Goal: Navigation & Orientation: Find specific page/section

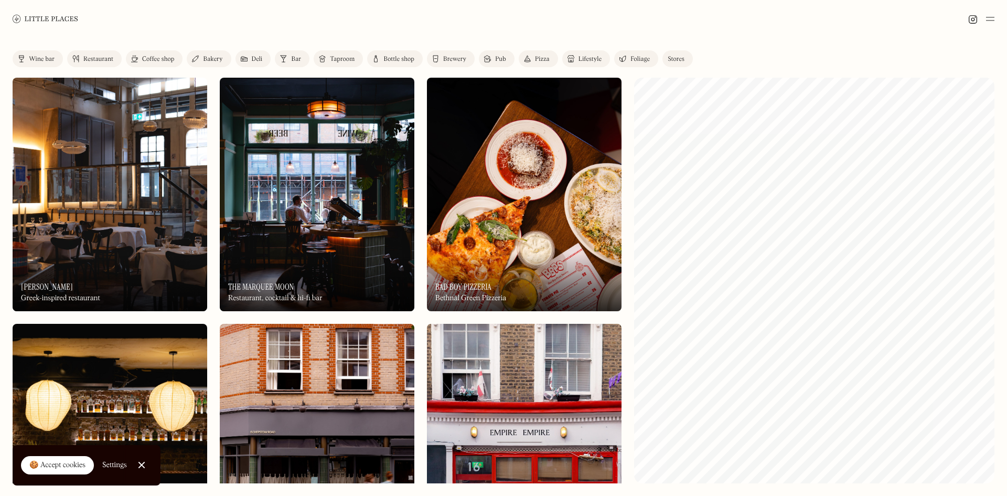
click at [991, 16] on img at bounding box center [990, 19] width 8 height 13
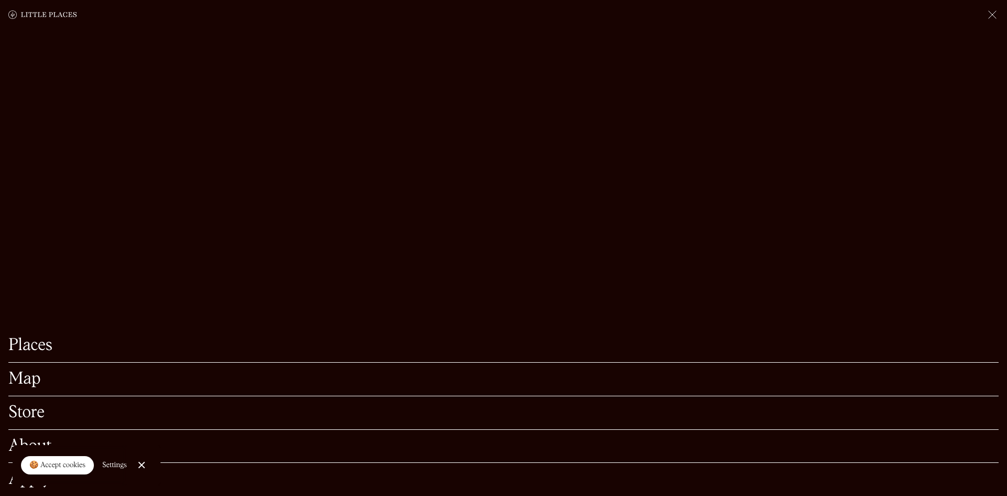
click at [994, 14] on img at bounding box center [992, 14] width 13 height 13
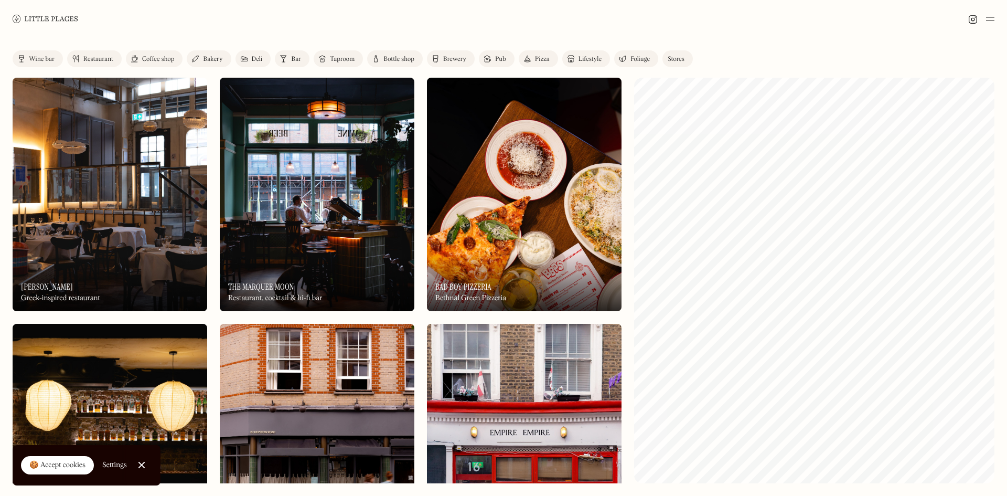
scroll to position [157, 0]
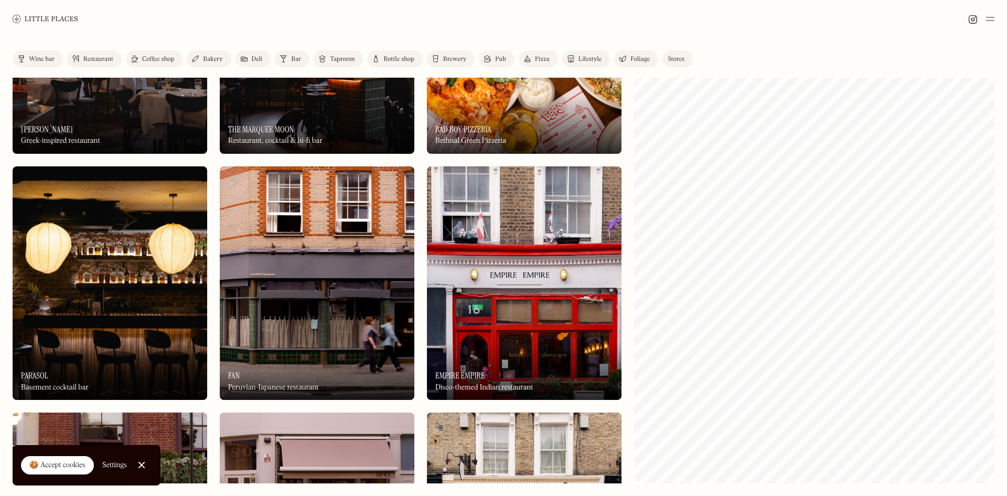
click at [84, 56] on div "Restaurant" at bounding box center [98, 59] width 30 height 6
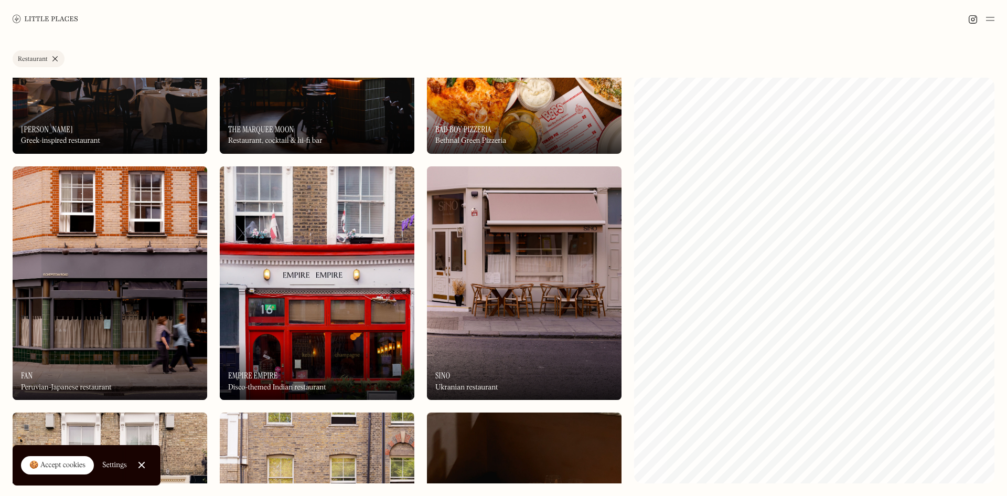
click at [49, 464] on div "🍪 Accept cookies" at bounding box center [57, 465] width 56 height 10
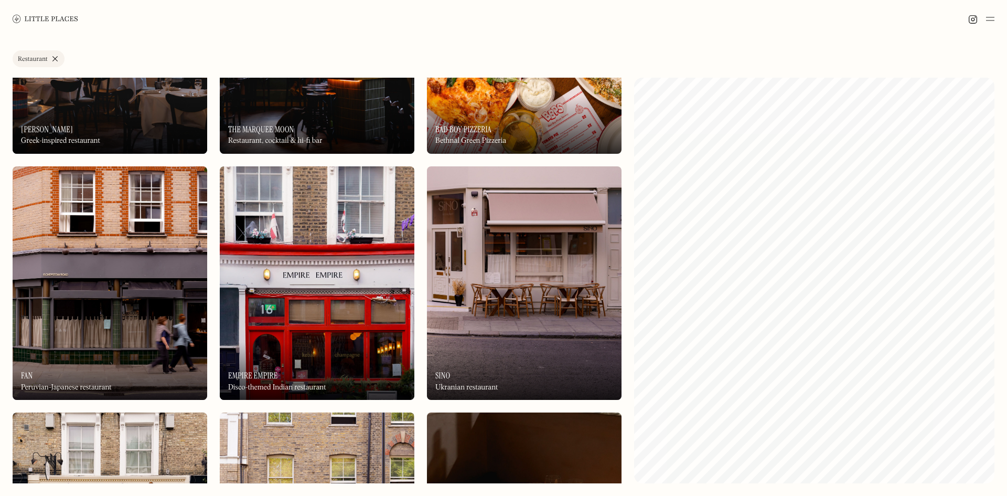
click at [29, 15] on img at bounding box center [46, 19] width 66 height 8
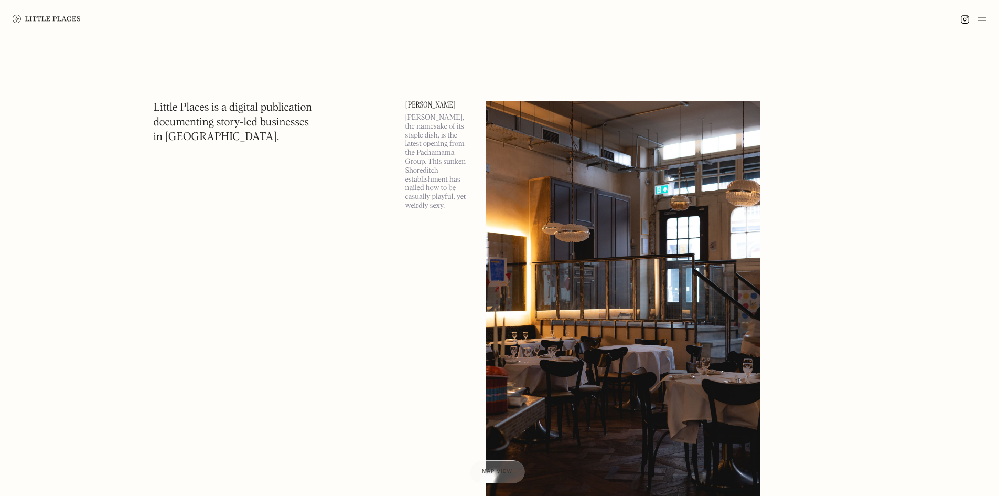
click at [983, 17] on img at bounding box center [982, 19] width 8 height 13
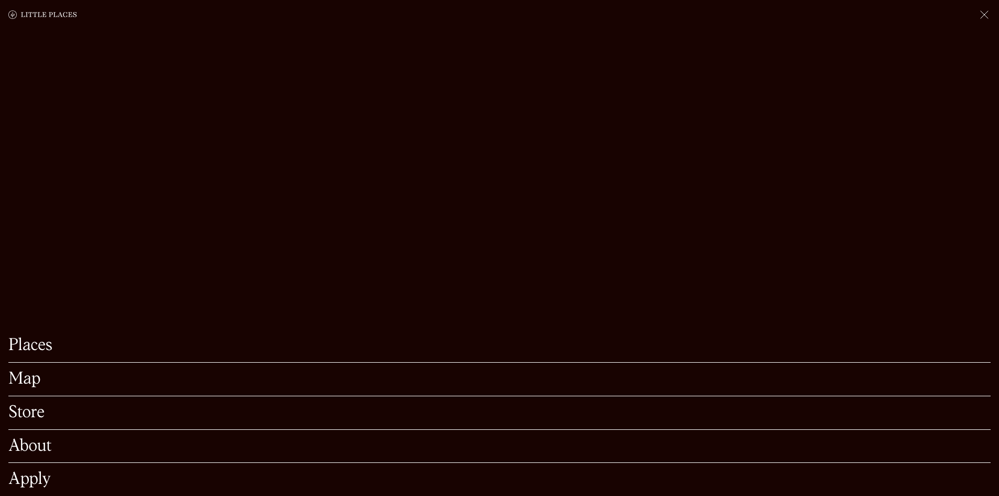
scroll to position [262, 0]
click at [22, 337] on link "Places" at bounding box center [499, 345] width 982 height 16
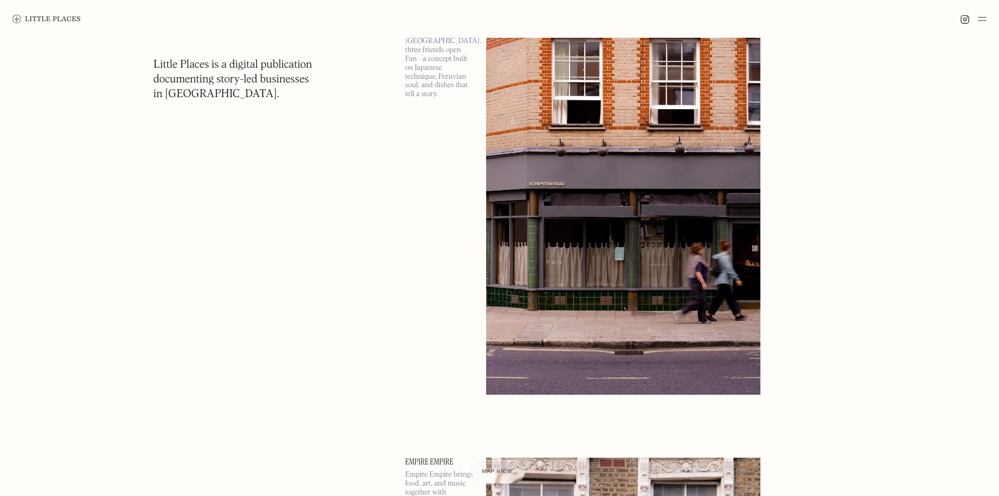
scroll to position [1993, 0]
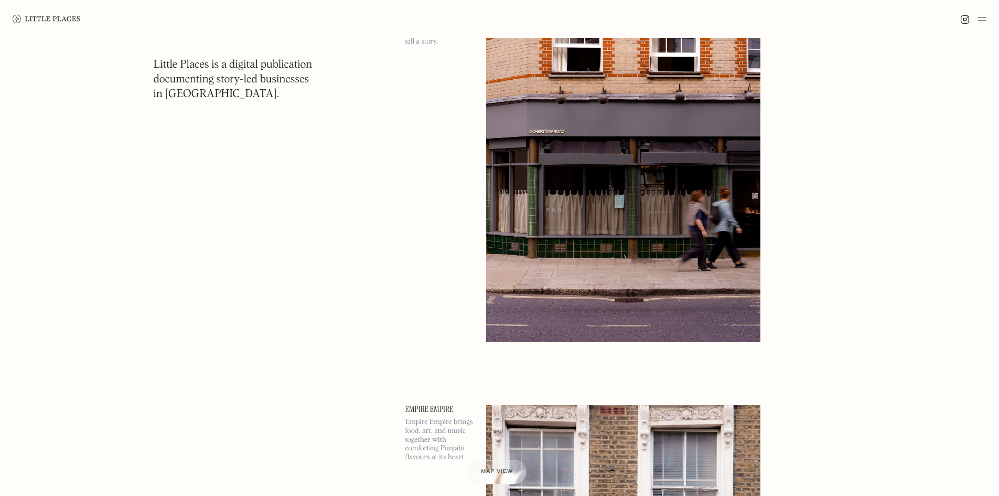
click at [506, 470] on span "Map view" at bounding box center [497, 471] width 32 height 6
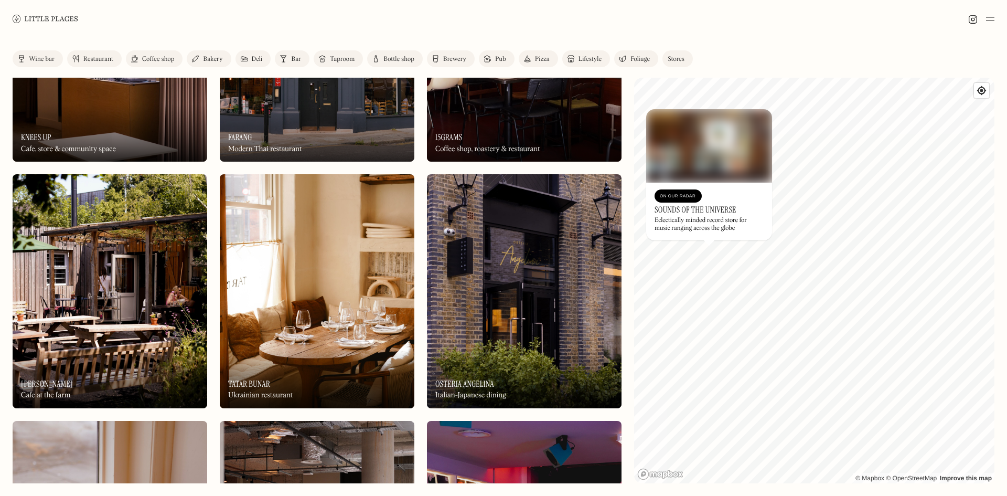
scroll to position [1678, 0]
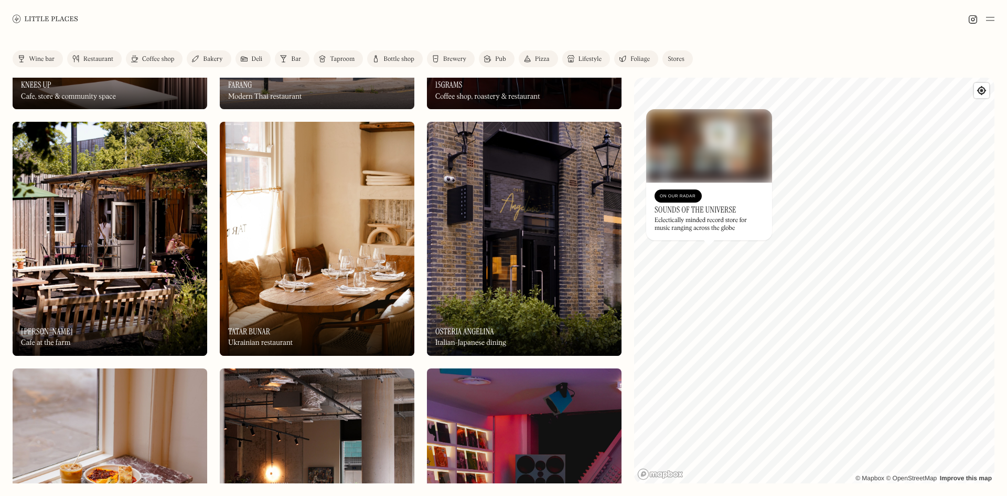
click at [534, 316] on div "On Our Radar Osteria Angelina Italian-Japanese dining" at bounding box center [524, 327] width 195 height 58
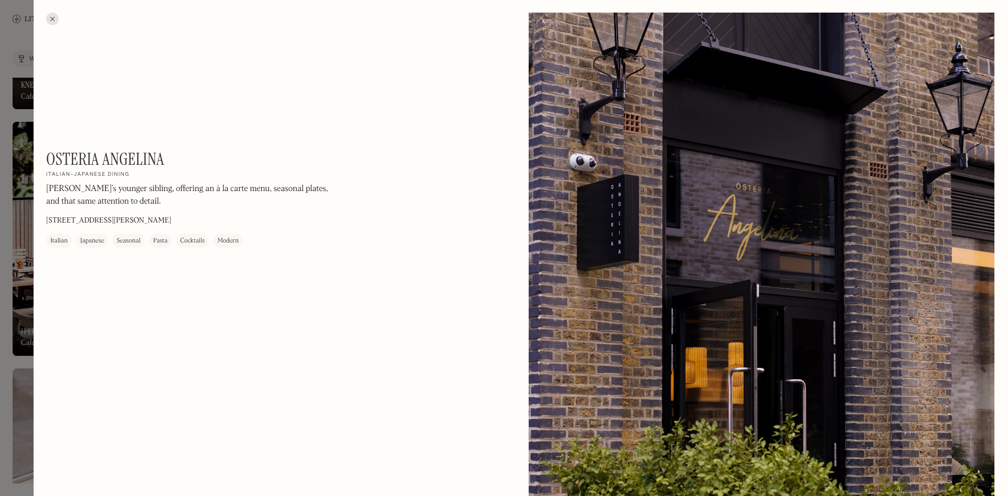
click at [52, 18] on div at bounding box center [52, 19] width 13 height 13
